Goal: Task Accomplishment & Management: Manage account settings

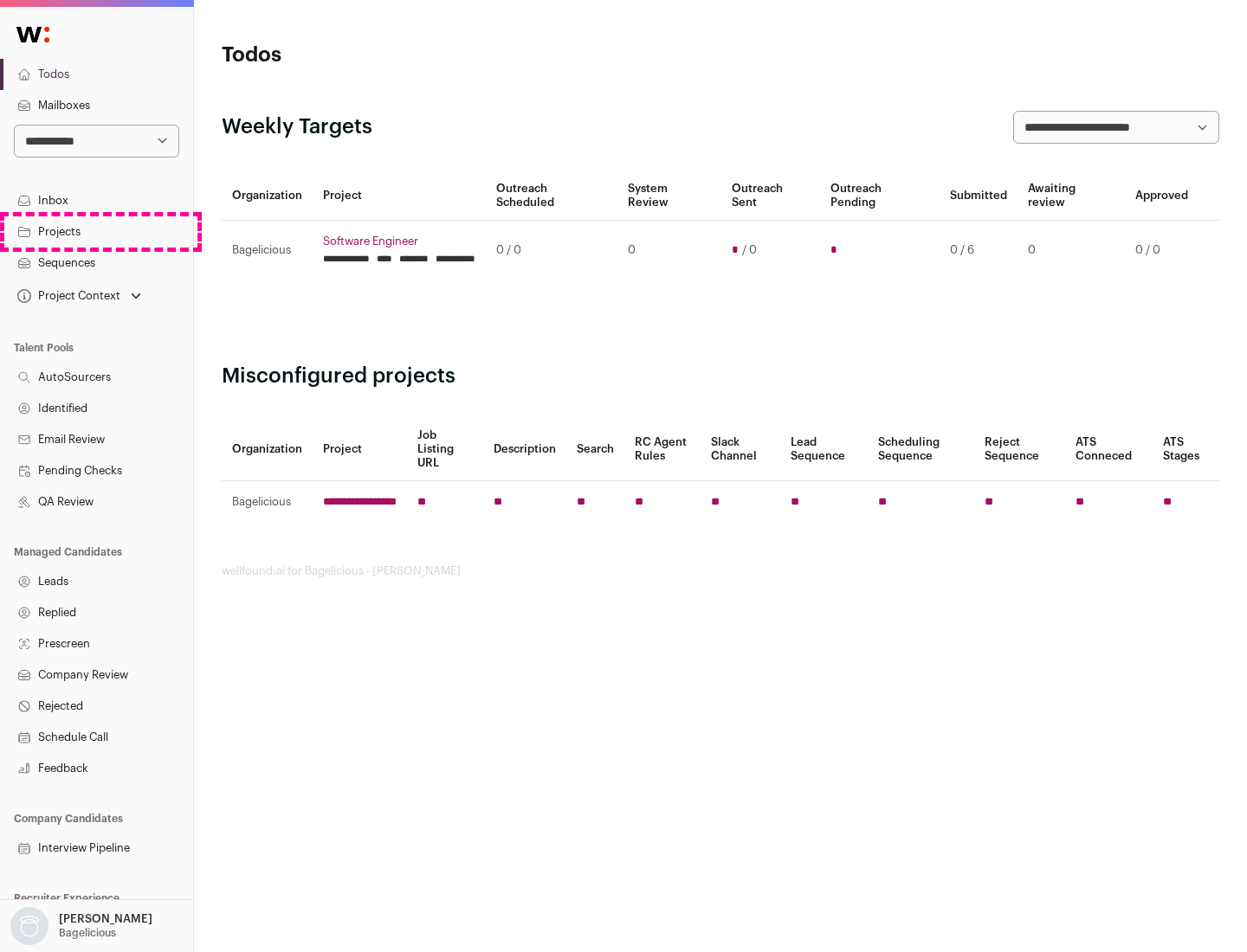
click at [96, 231] on link "Projects" at bounding box center [96, 232] width 193 height 31
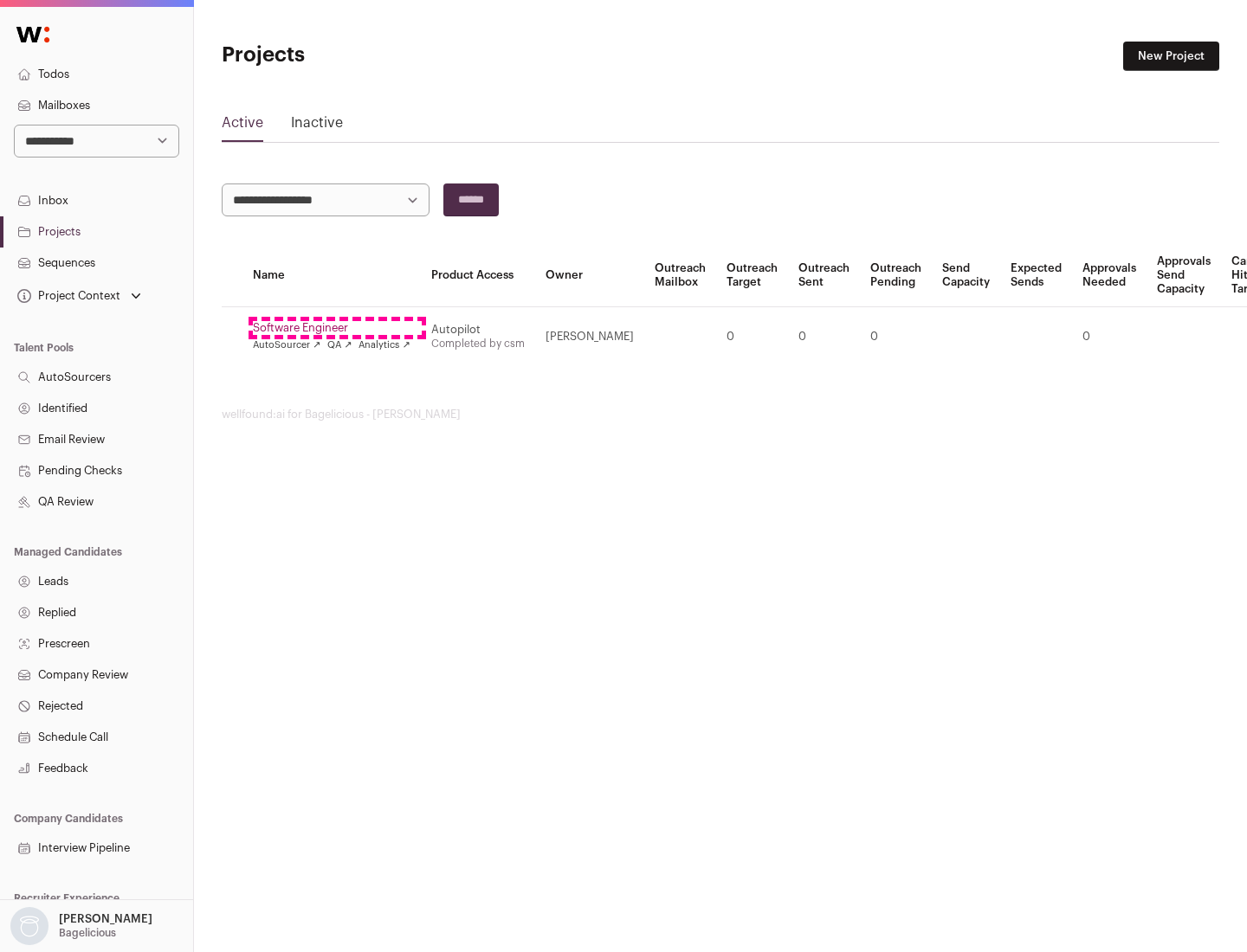
click at [337, 328] on link "Software Engineer" at bounding box center [331, 327] width 157 height 14
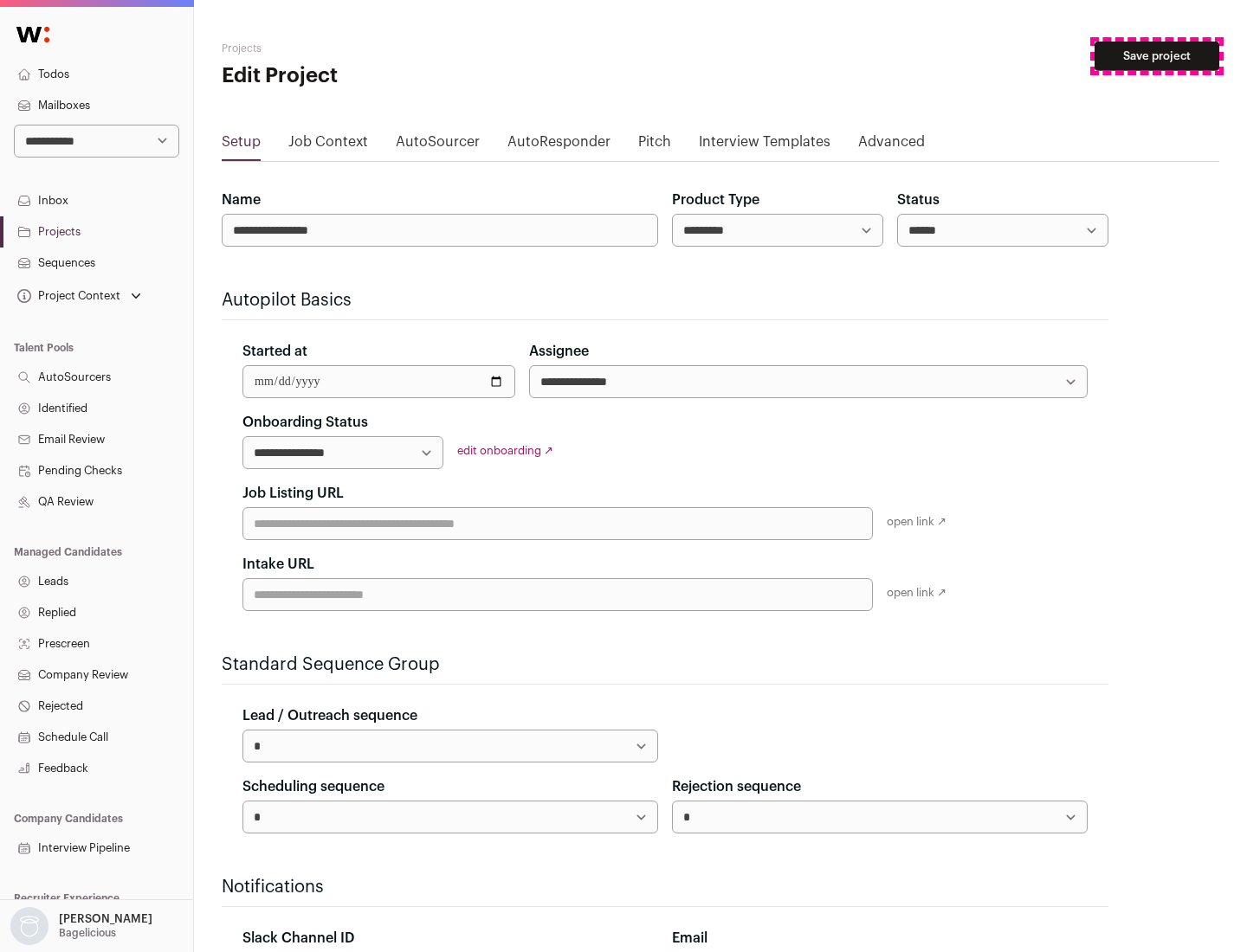
click at [1157, 57] on button "Save project" at bounding box center [1156, 56] width 124 height 29
